Goal: Task Accomplishment & Management: Use online tool/utility

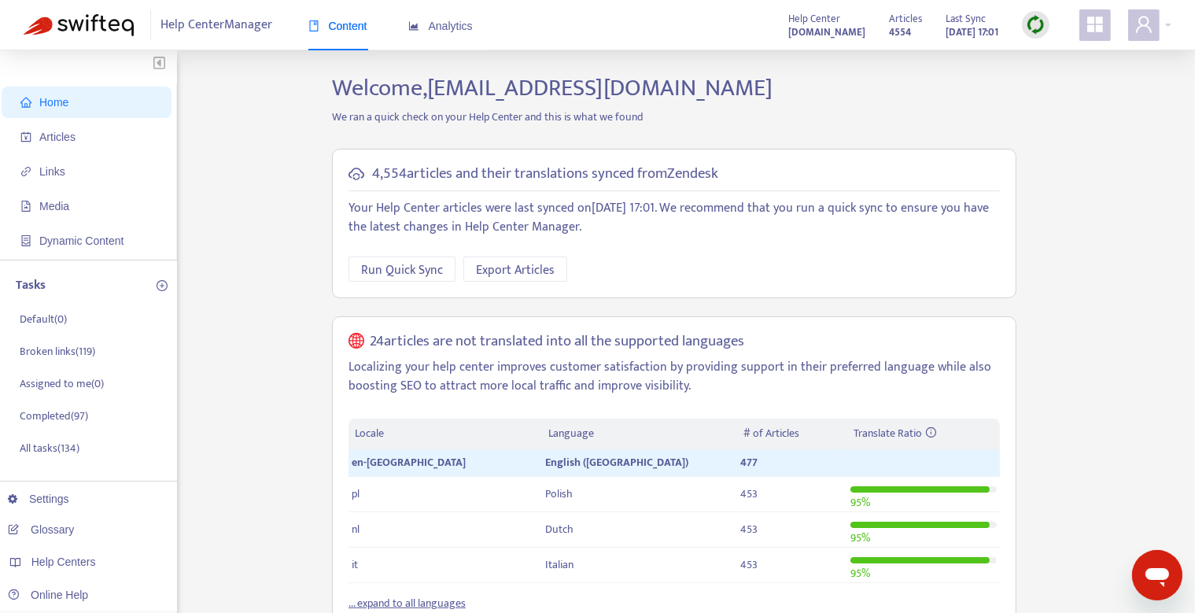
click at [1044, 29] on img at bounding box center [1036, 25] width 20 height 20
click at [79, 138] on span "Articles" at bounding box center [89, 136] width 138 height 31
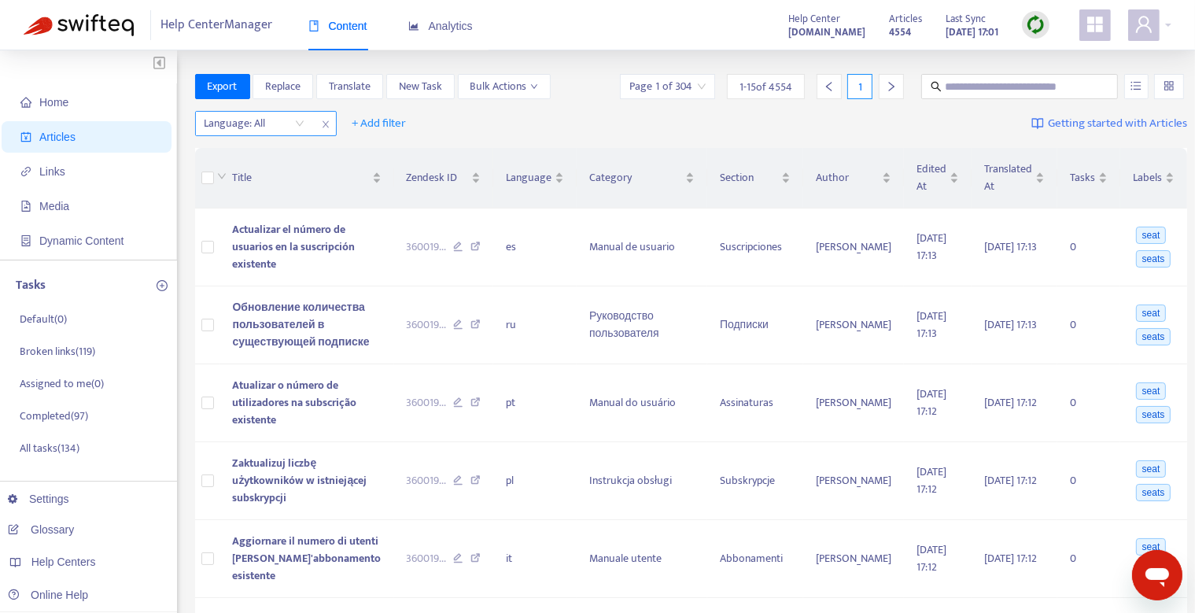
click at [300, 127] on div "Language: All" at bounding box center [254, 124] width 117 height 24
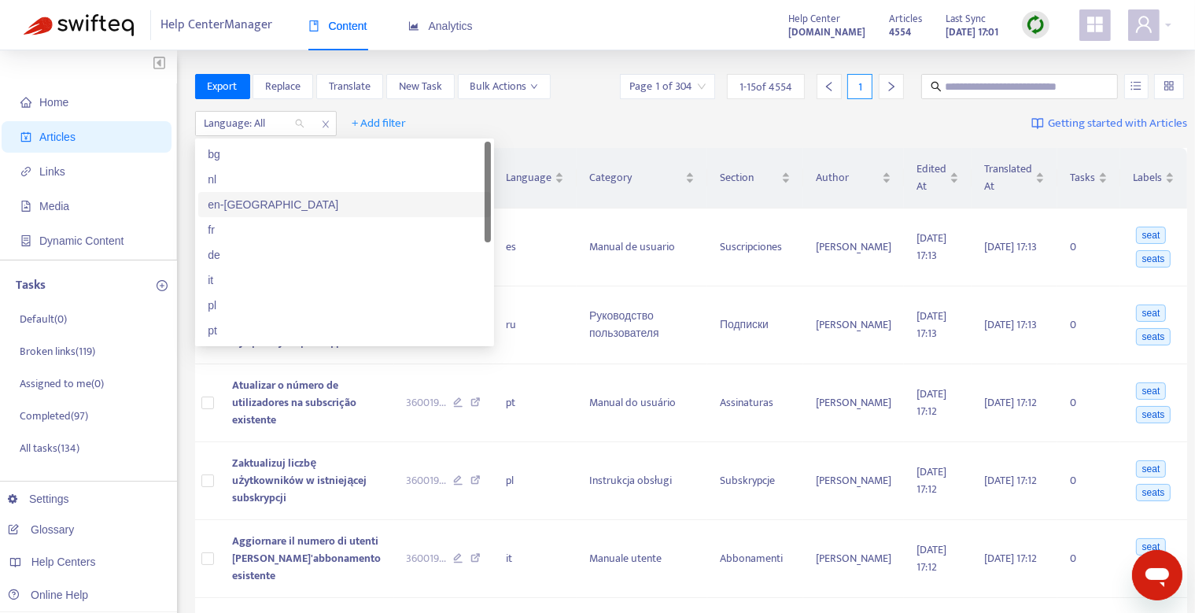
click at [272, 209] on div "en-[GEOGRAPHIC_DATA]" at bounding box center [345, 204] width 274 height 17
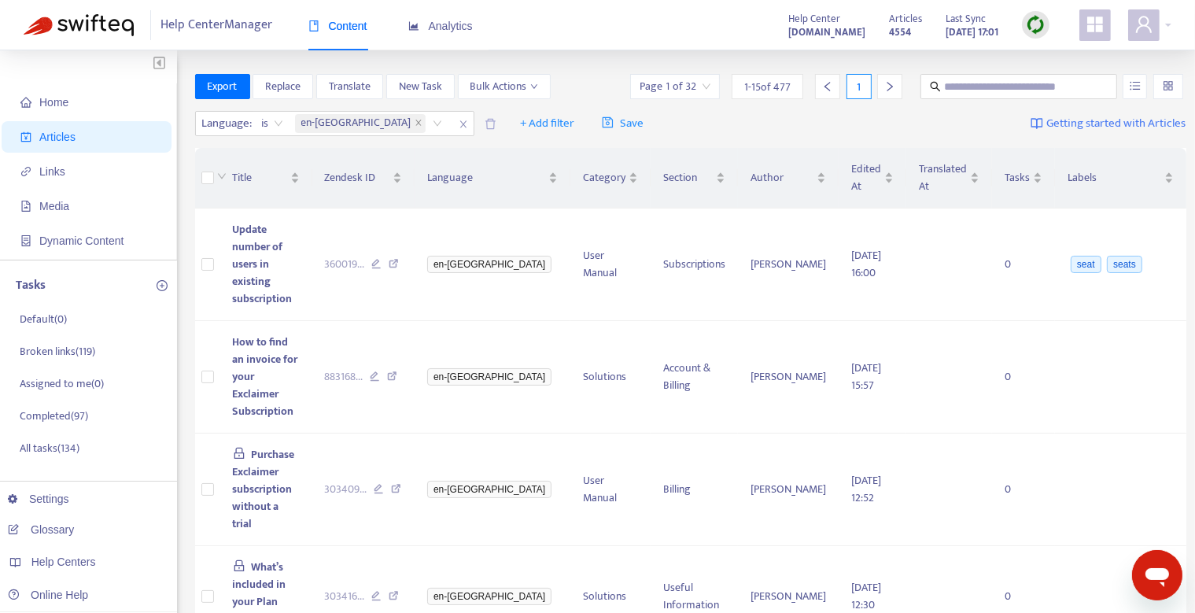
click at [716, 122] on div "Language : is en-gb + Add filter Save Getting started with Articles" at bounding box center [690, 123] width 991 height 37
click at [1034, 29] on img at bounding box center [1036, 25] width 20 height 20
click at [1061, 55] on link "Quick Sync" at bounding box center [1067, 57] width 67 height 18
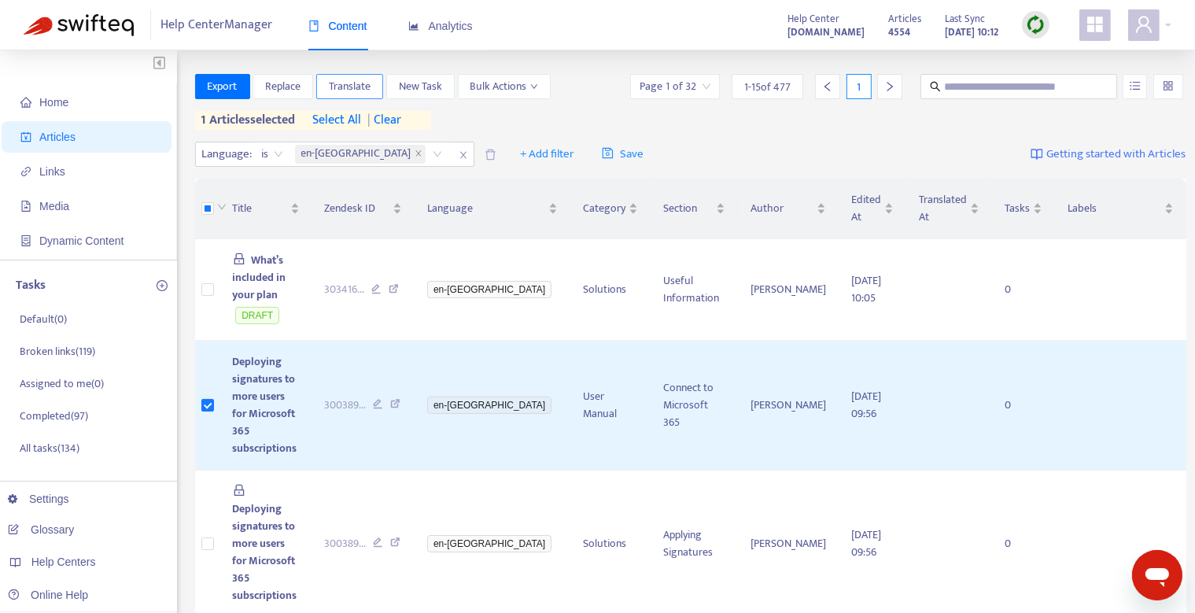
click at [354, 89] on span "Translate" at bounding box center [350, 86] width 42 height 17
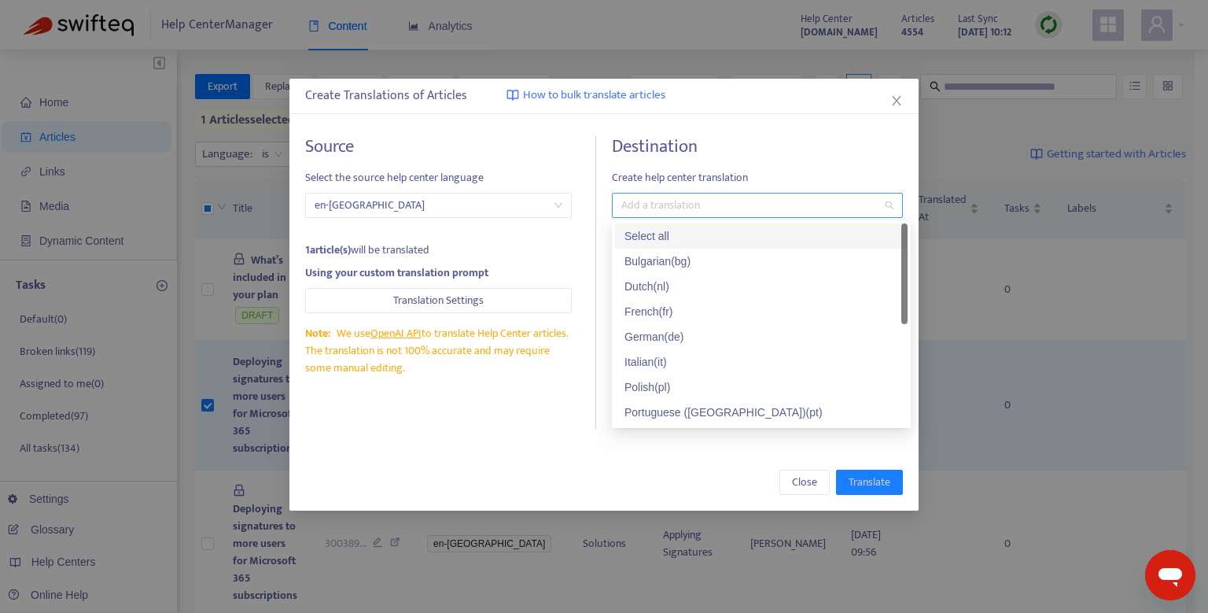
click at [636, 208] on div at bounding box center [749, 205] width 267 height 19
click at [644, 234] on div "Select all" at bounding box center [762, 235] width 274 height 17
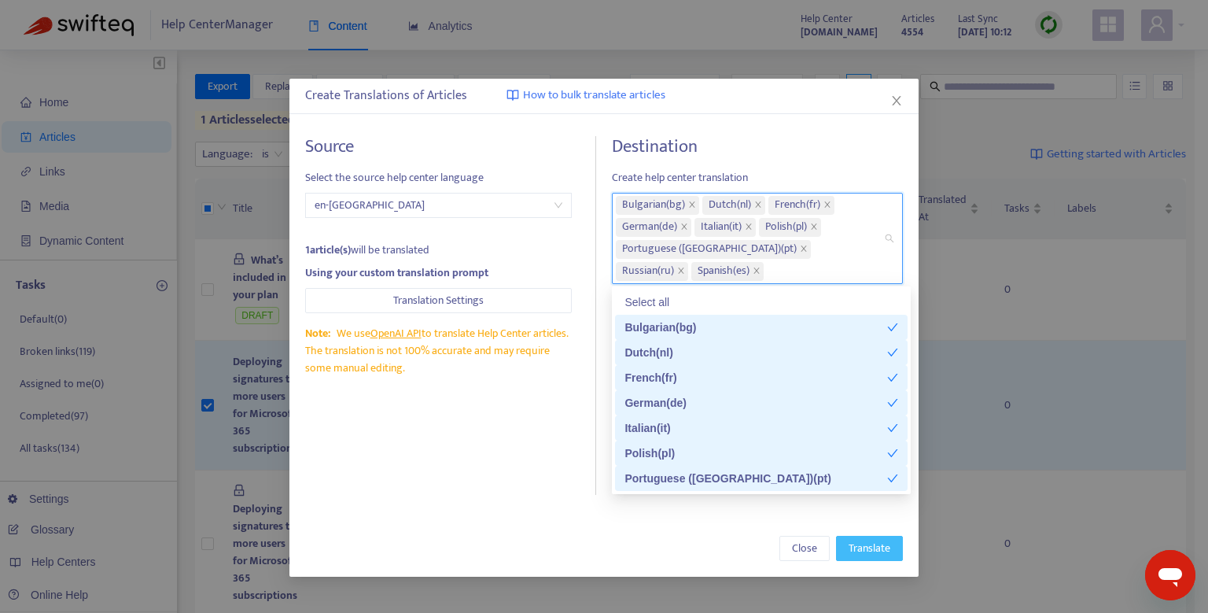
click at [886, 543] on span "Translate" at bounding box center [870, 548] width 42 height 17
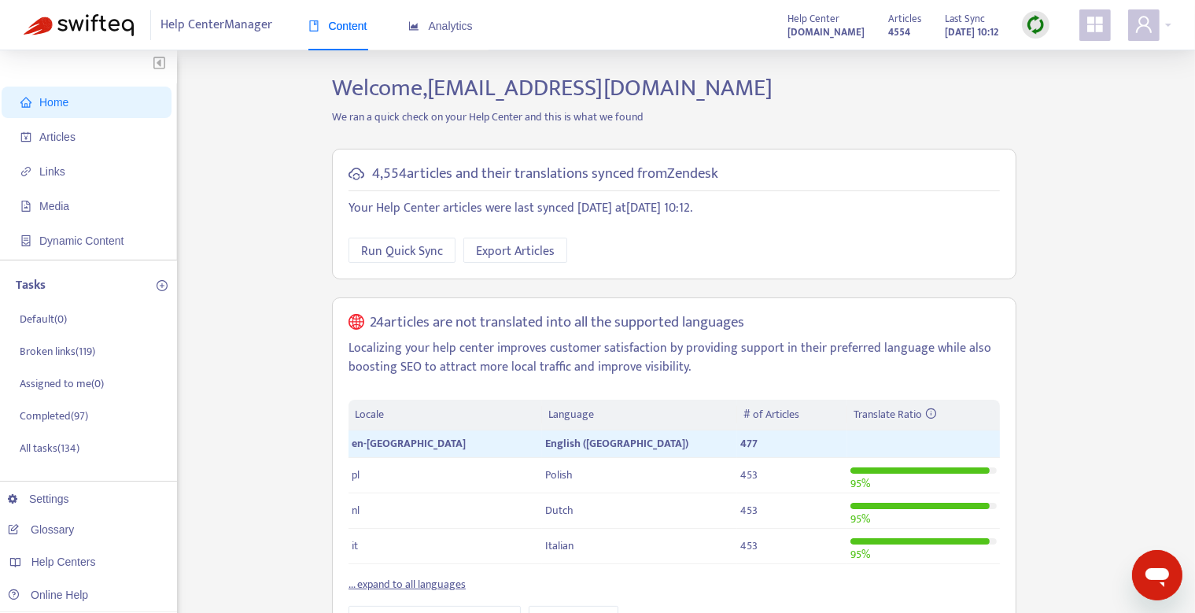
click at [1031, 32] on img at bounding box center [1036, 25] width 20 height 20
click at [1043, 55] on link "Quick Sync" at bounding box center [1067, 57] width 67 height 18
click at [65, 131] on span "Articles" at bounding box center [57, 137] width 36 height 13
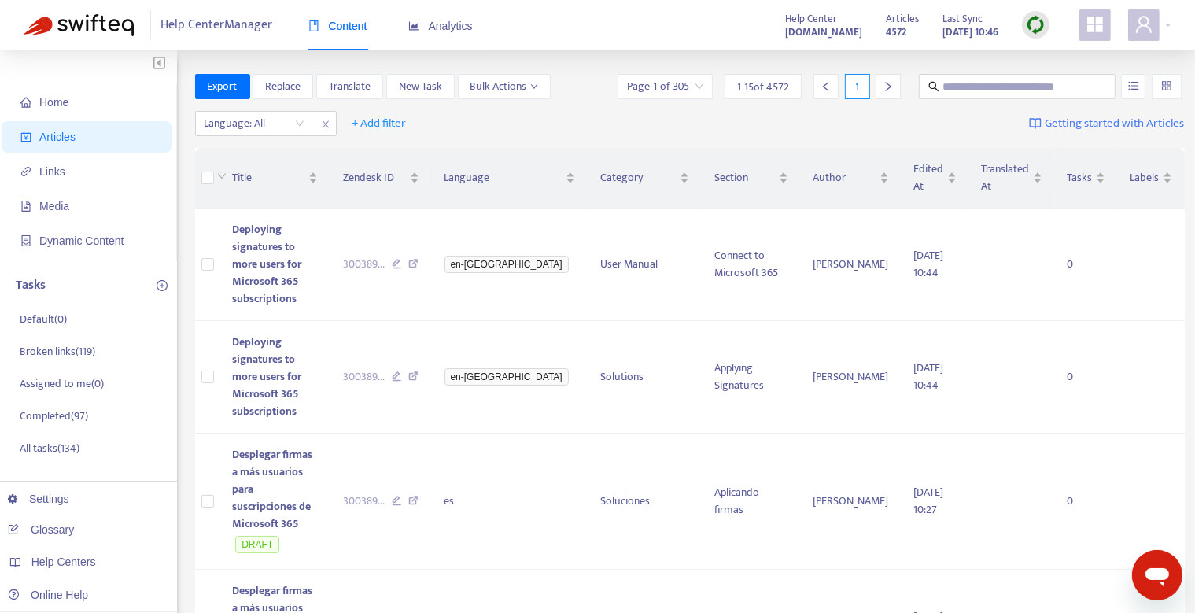
click at [1045, 20] on img at bounding box center [1036, 25] width 20 height 20
click at [1072, 56] on link "Quick Sync" at bounding box center [1067, 57] width 67 height 18
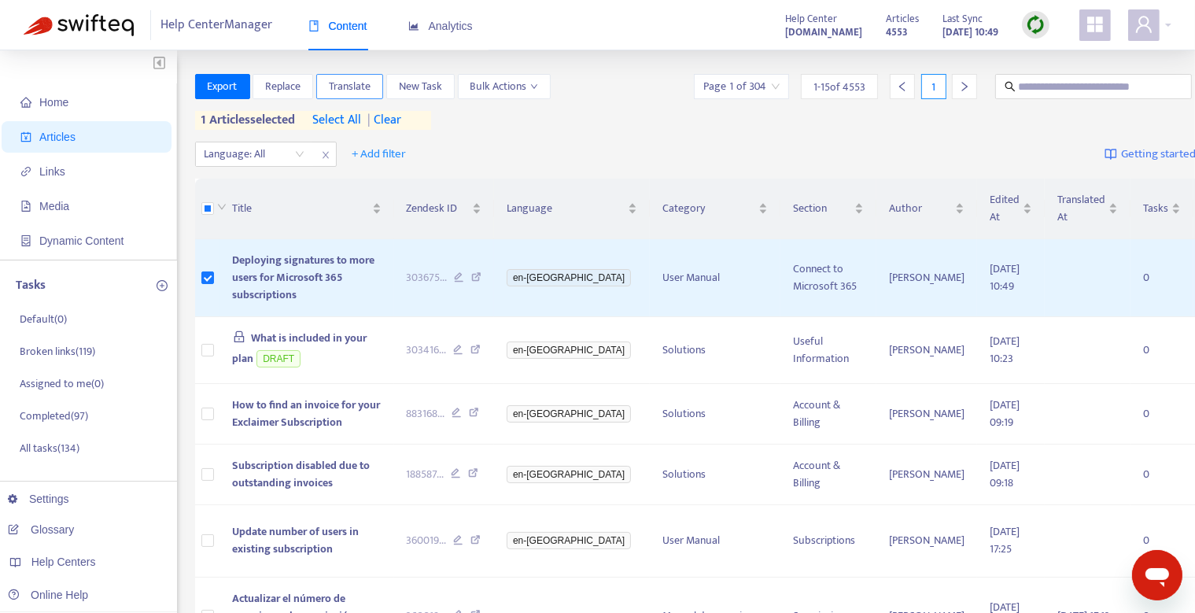
click at [366, 91] on span "Translate" at bounding box center [350, 86] width 42 height 17
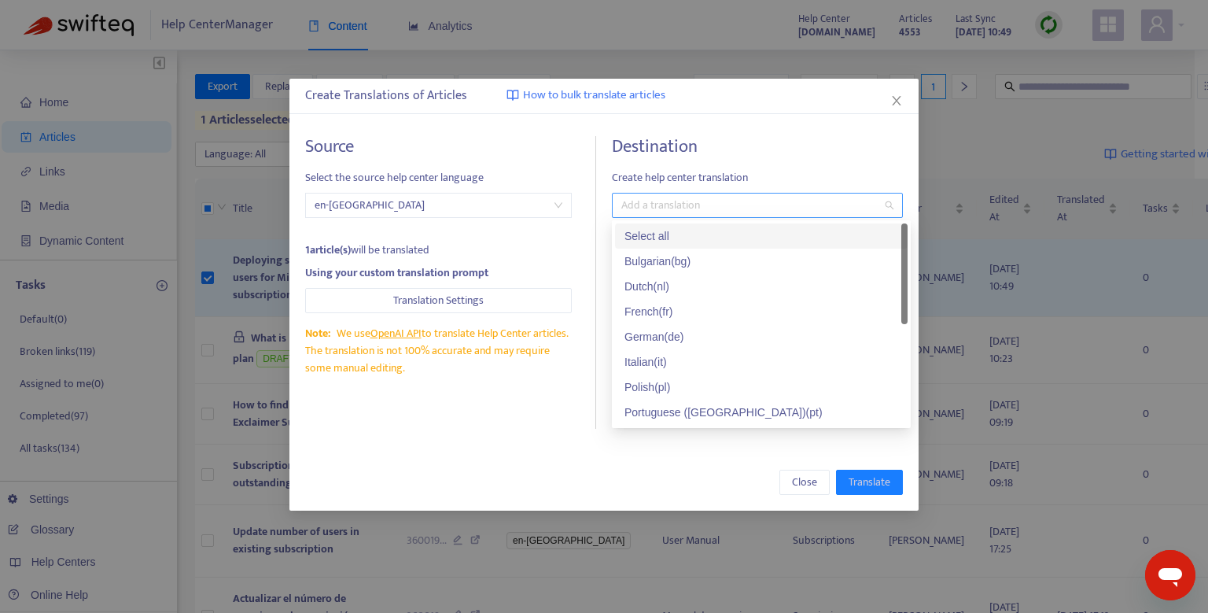
click at [806, 203] on div at bounding box center [749, 205] width 267 height 19
click at [792, 227] on div "Select all" at bounding box center [761, 235] width 293 height 25
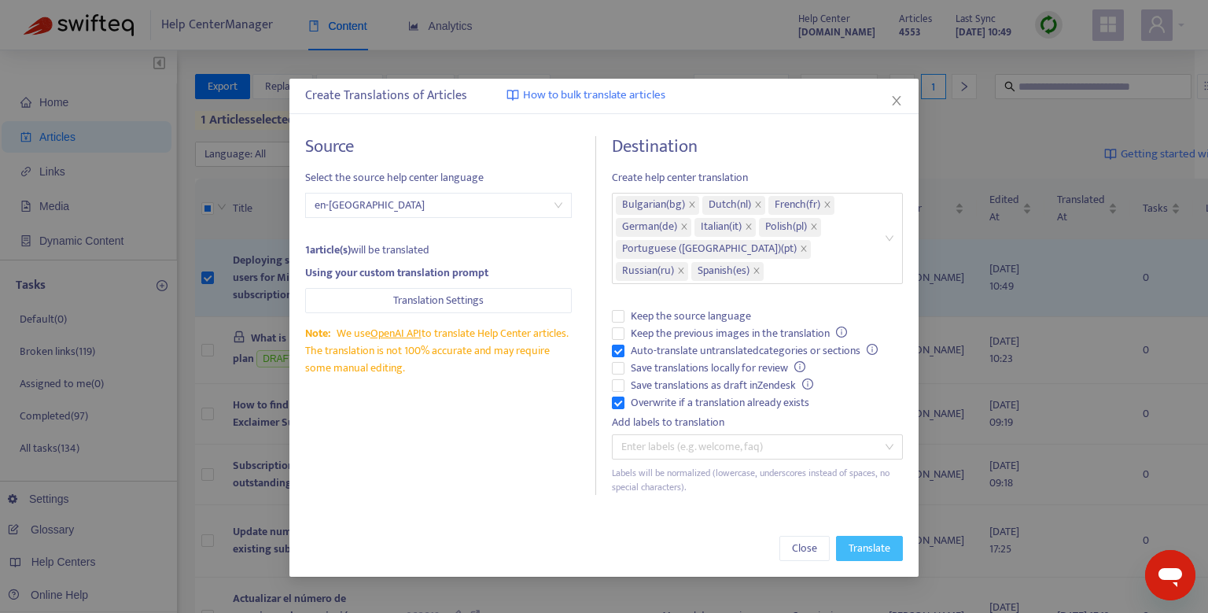
click at [864, 551] on span "Translate" at bounding box center [870, 548] width 42 height 17
